Goal: Information Seeking & Learning: Learn about a topic

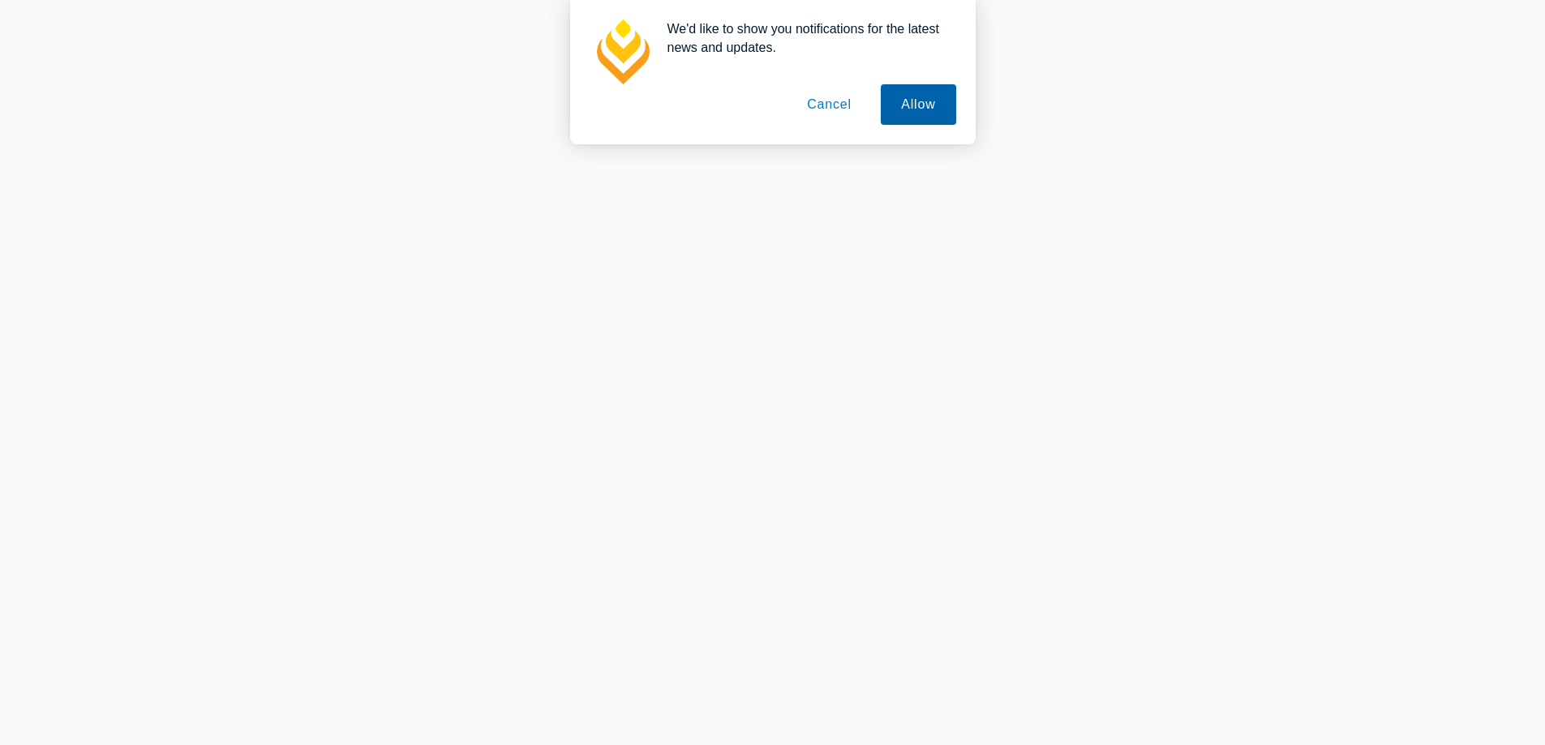
click at [919, 107] on button "Allow" at bounding box center [918, 104] width 75 height 41
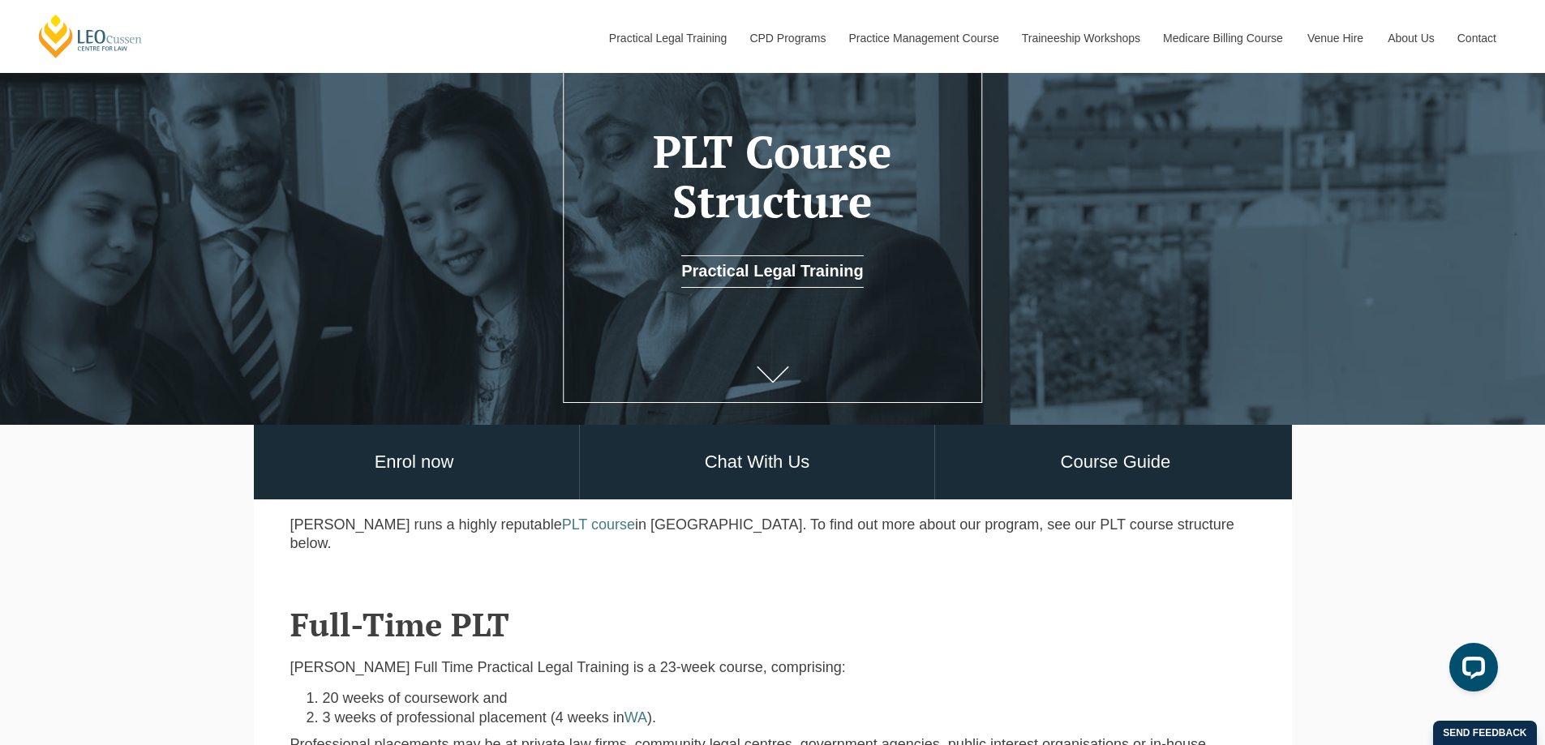
scroll to position [324, 0]
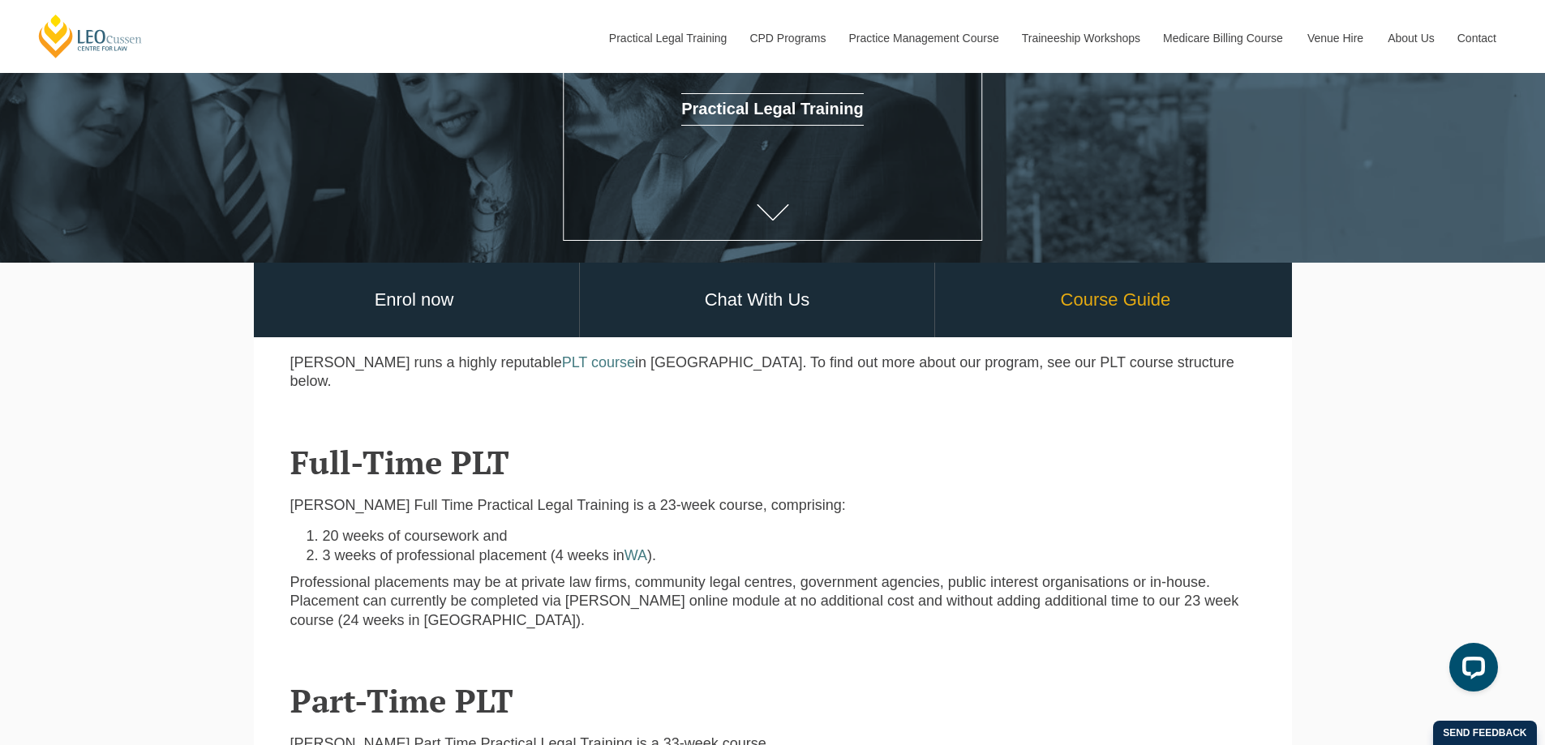
click at [1097, 302] on link "Course Guide" at bounding box center [1115, 300] width 360 height 75
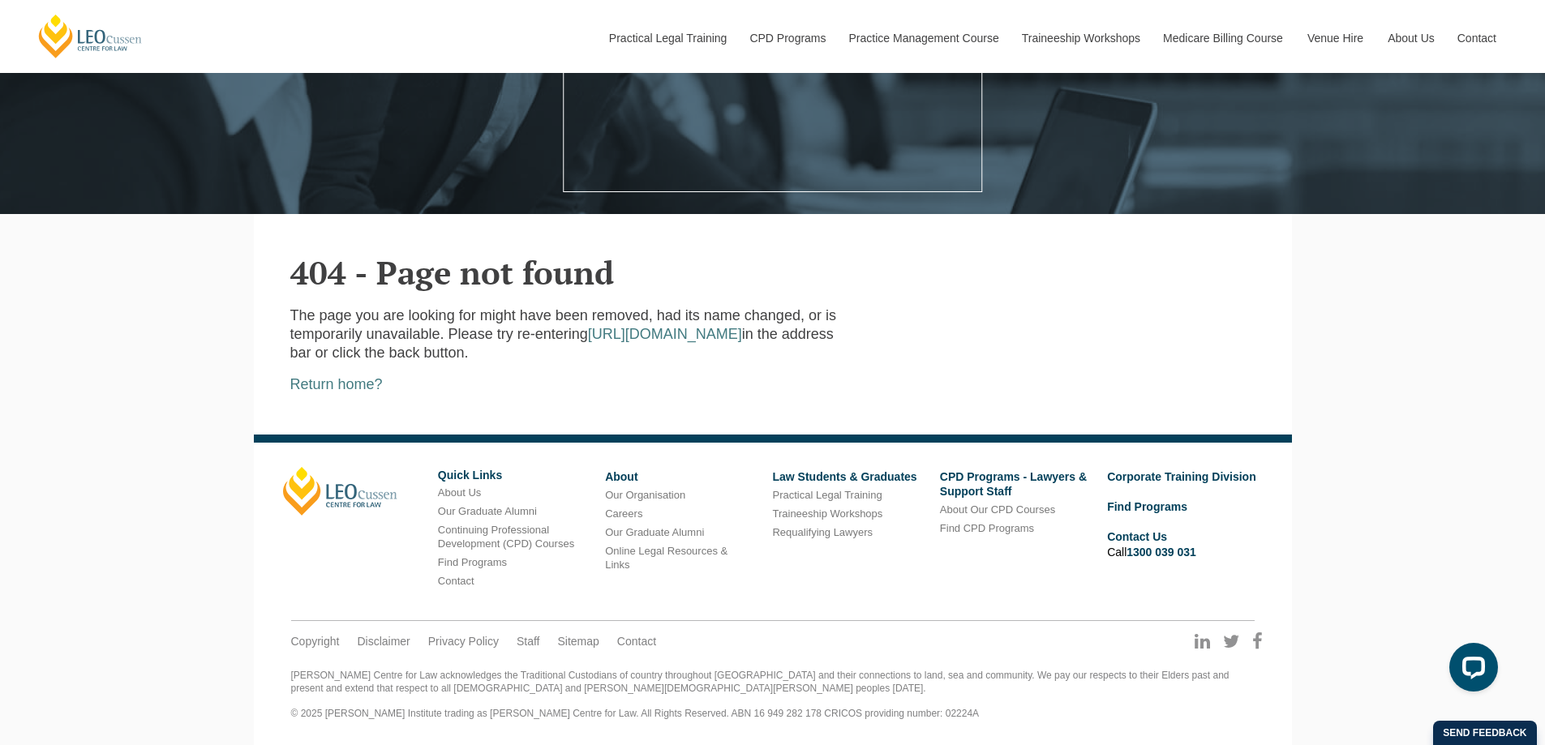
scroll to position [52, 0]
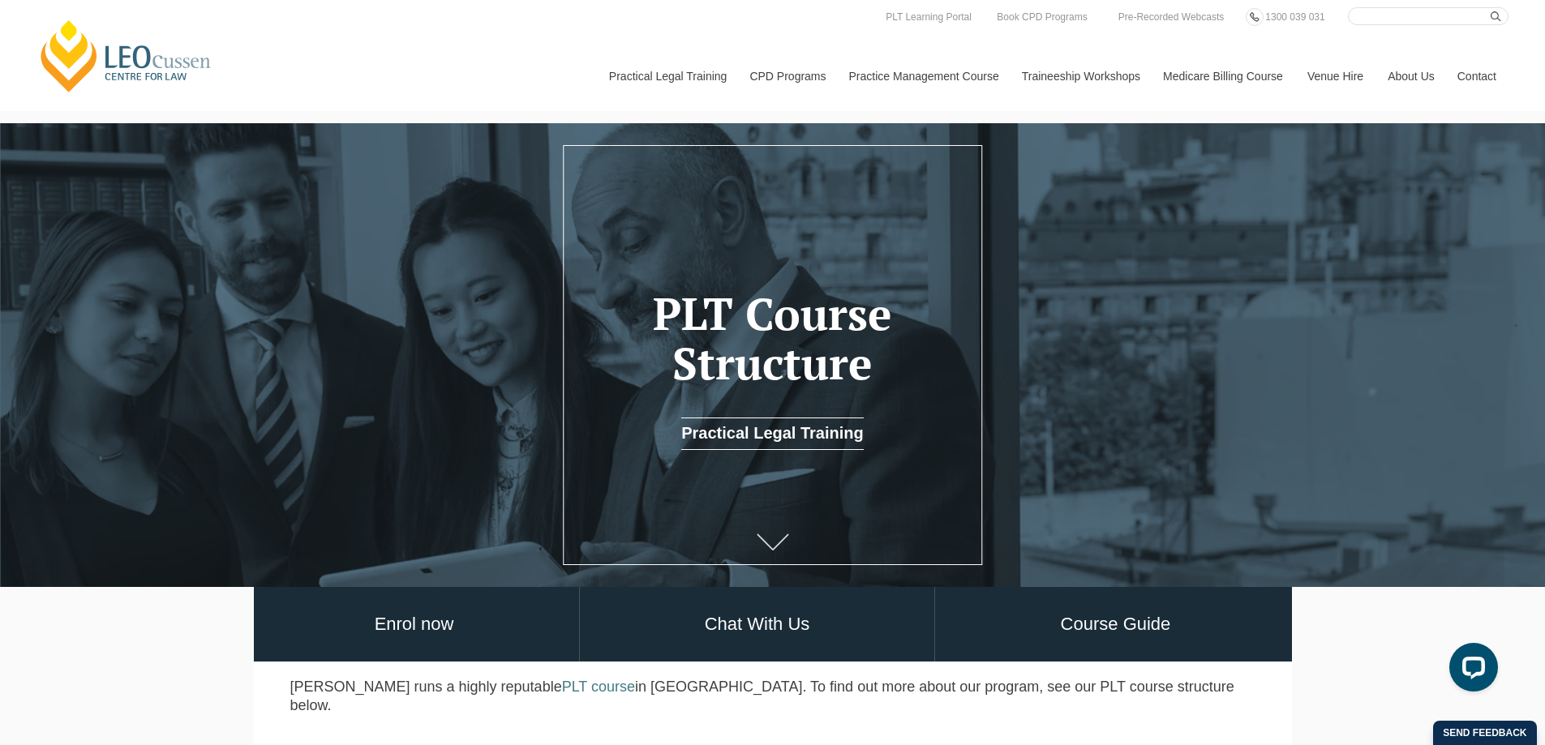
click at [770, 547] on icon at bounding box center [773, 542] width 32 height 16
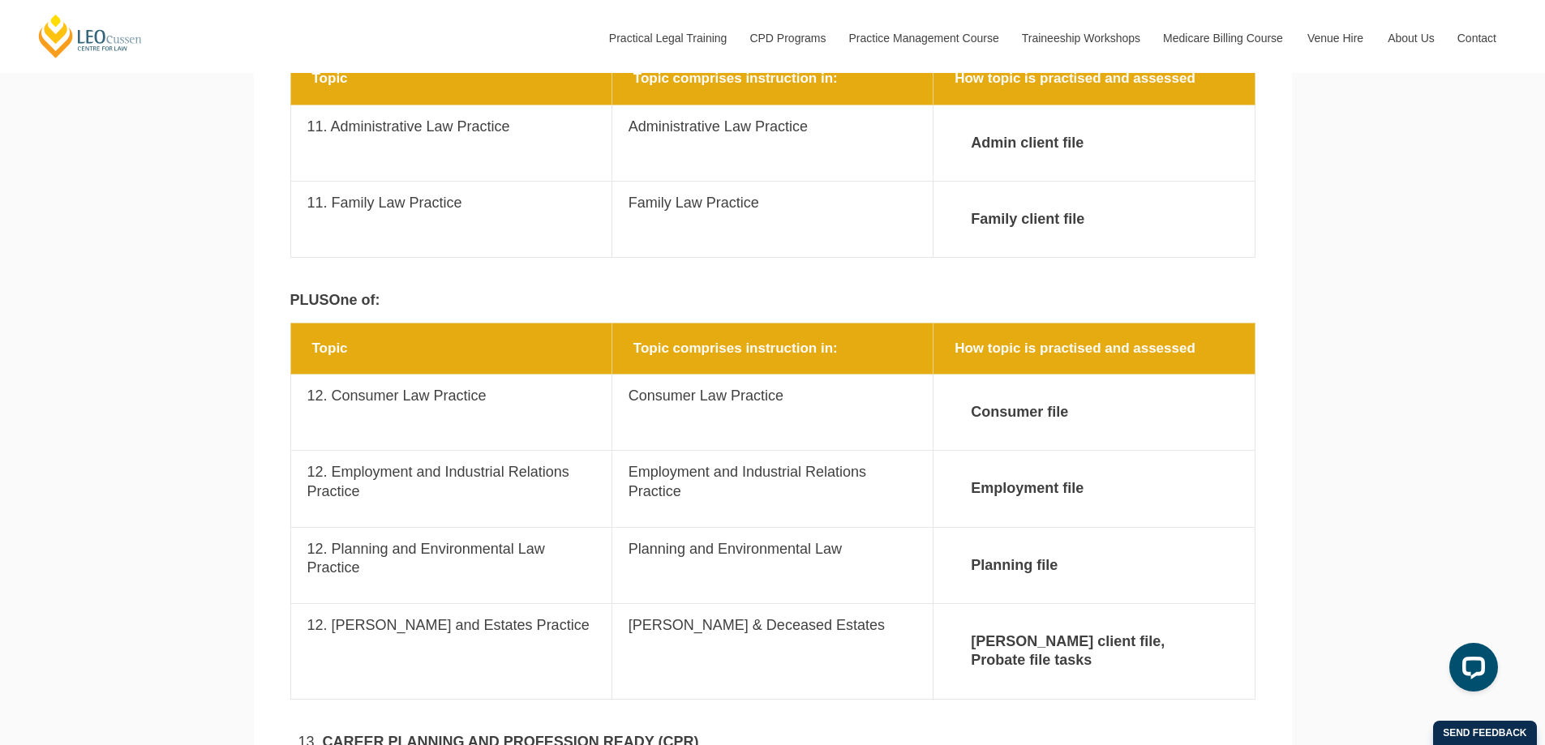
scroll to position [2757, 0]
